Goal: Task Accomplishment & Management: Complete application form

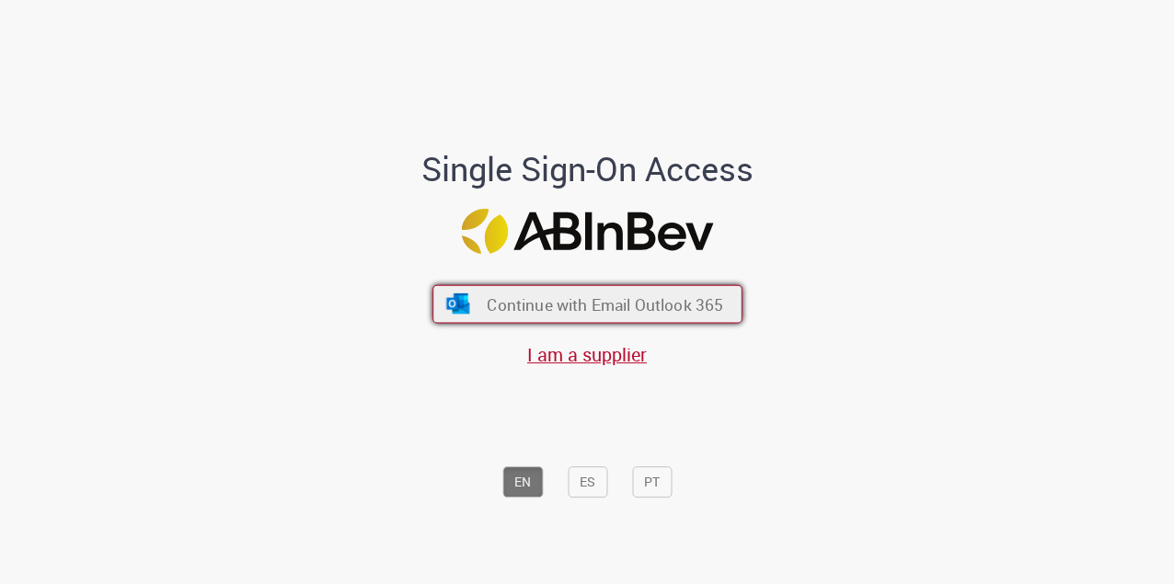
click at [665, 291] on button "Continue with Email Outlook 365" at bounding box center [588, 304] width 310 height 39
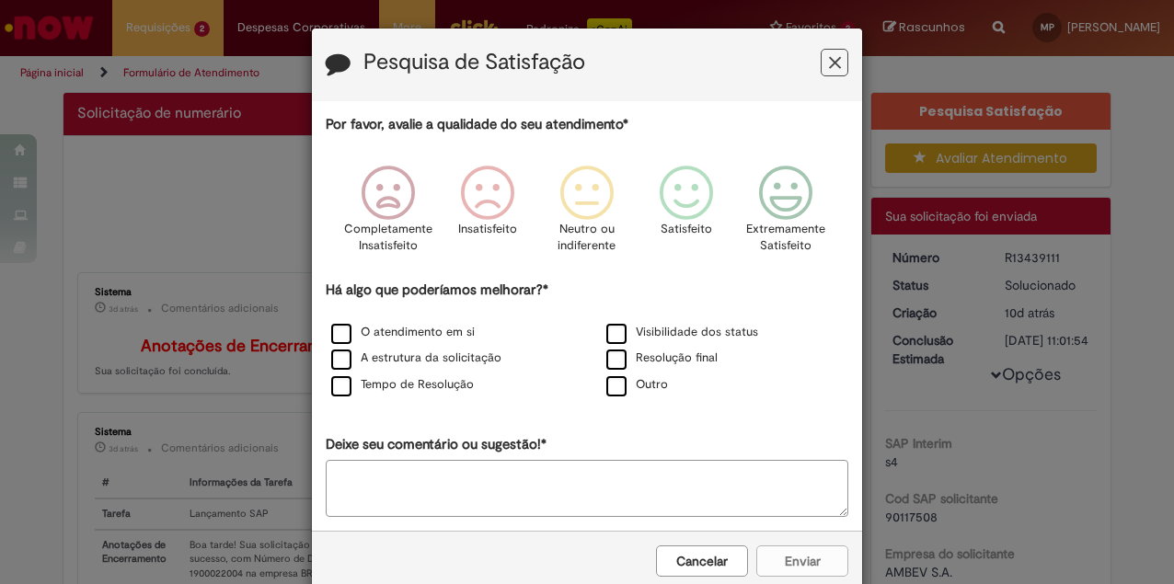
click at [821, 67] on button "Feedback" at bounding box center [835, 63] width 28 height 28
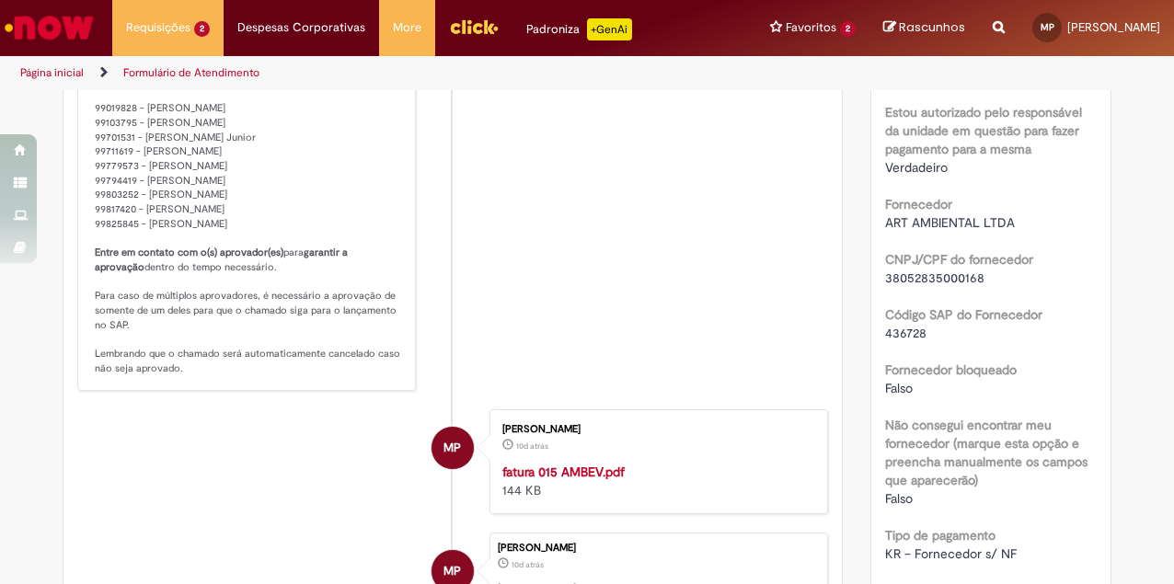
scroll to position [1012, 0]
